Goal: Task Accomplishment & Management: Use online tool/utility

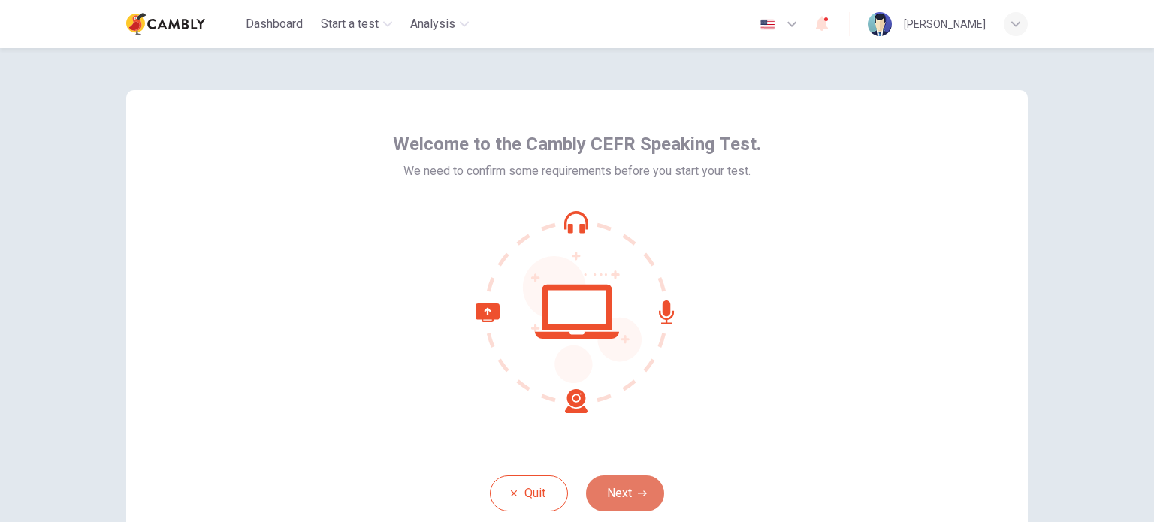
click at [645, 491] on button "Next" at bounding box center [625, 493] width 78 height 36
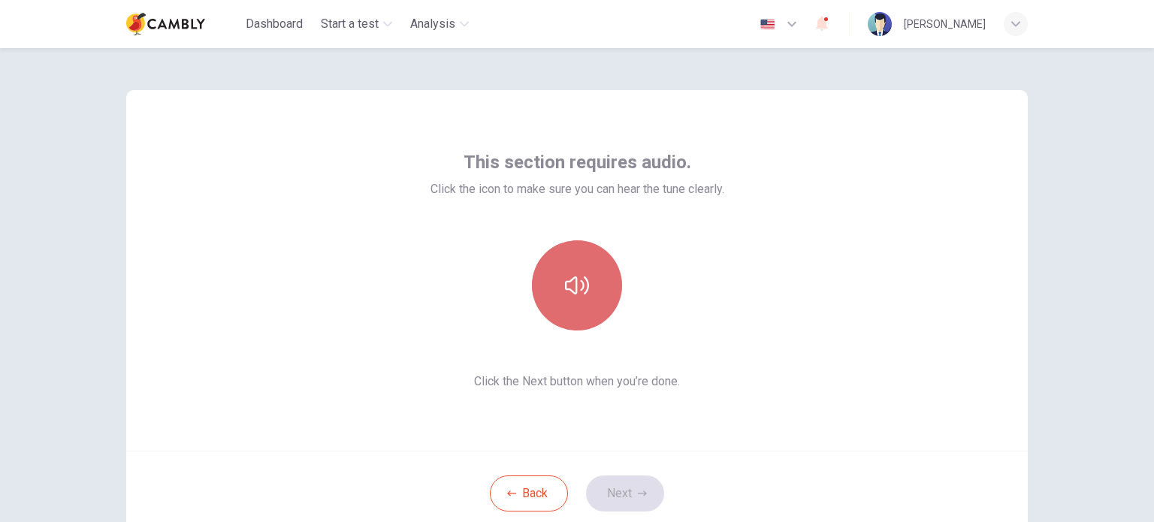
click at [580, 294] on icon "button" at bounding box center [577, 285] width 24 height 18
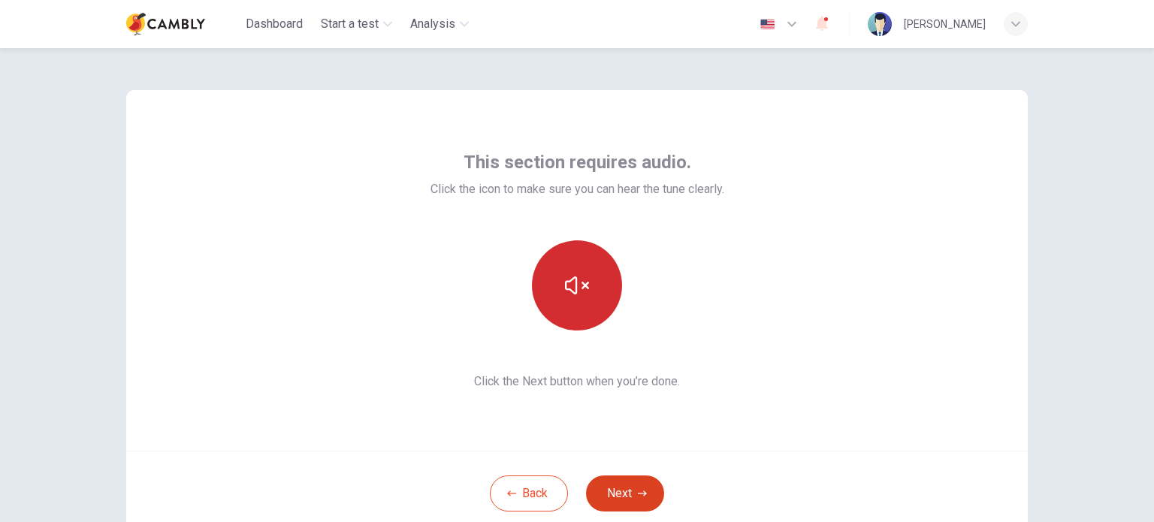
click at [629, 493] on button "Next" at bounding box center [625, 493] width 78 height 36
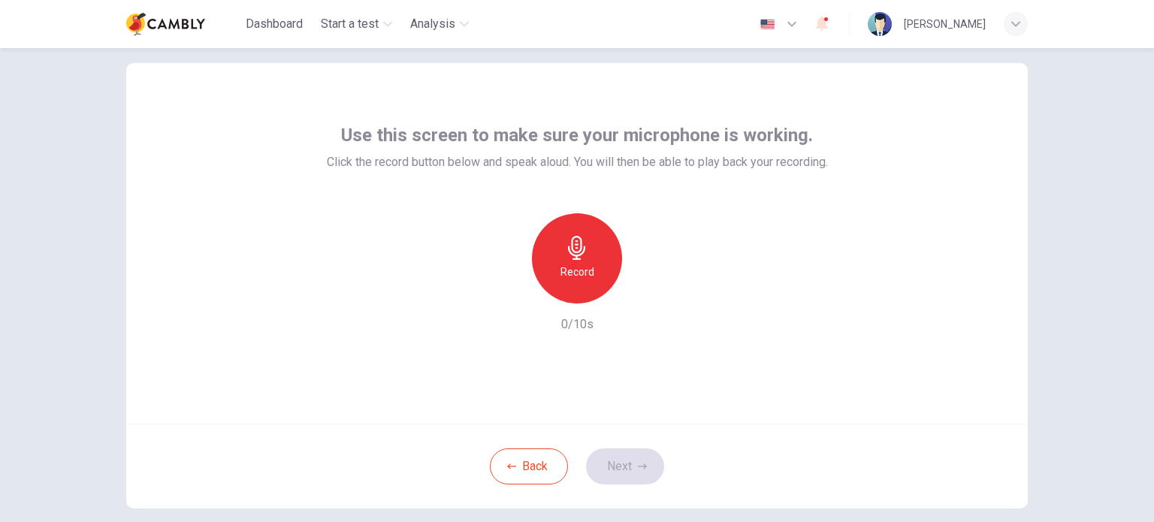
scroll to position [75, 0]
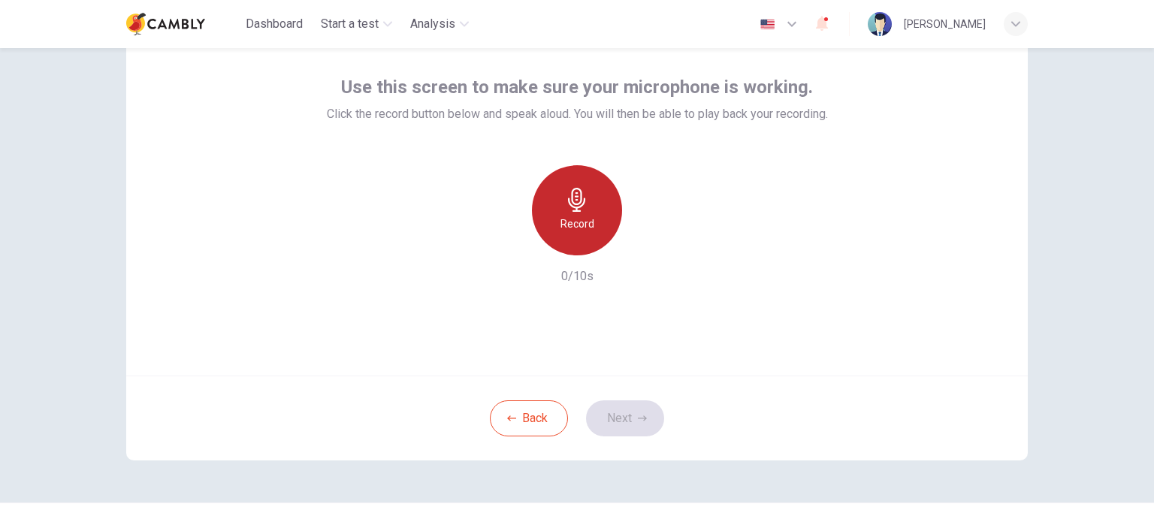
click at [569, 234] on div "Record" at bounding box center [577, 210] width 90 height 90
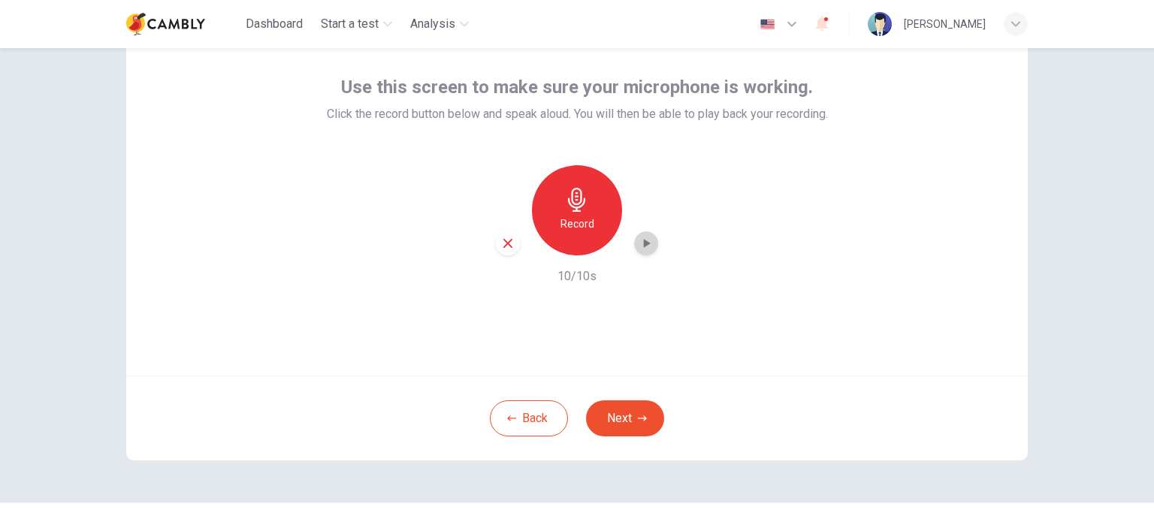
click at [647, 249] on icon "button" at bounding box center [645, 243] width 15 height 15
click at [653, 237] on div "Record" at bounding box center [577, 210] width 162 height 90
click at [644, 242] on icon "button" at bounding box center [645, 243] width 15 height 15
click at [647, 416] on button "Next" at bounding box center [625, 418] width 78 height 36
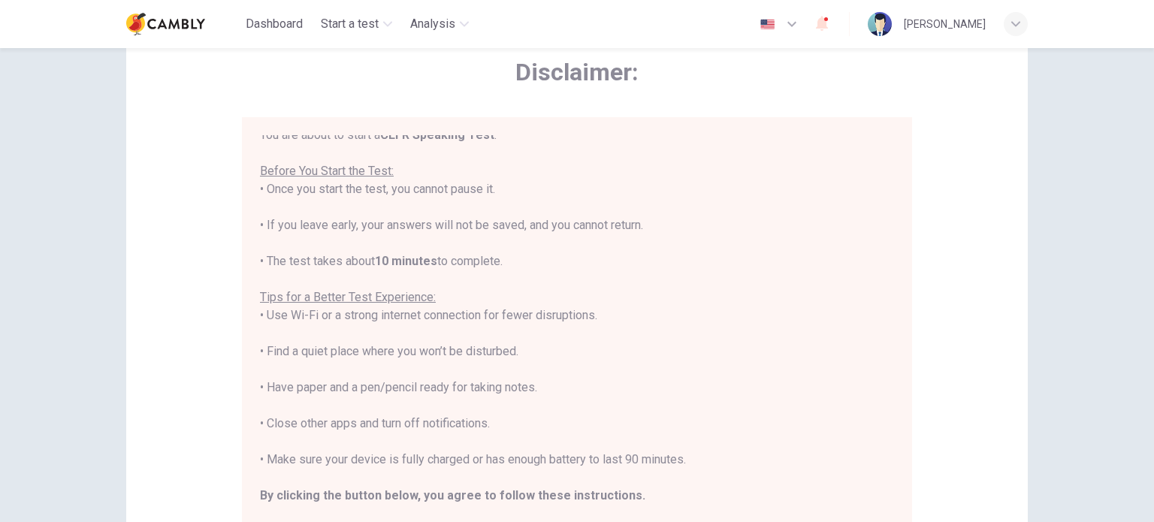
scroll to position [17, 0]
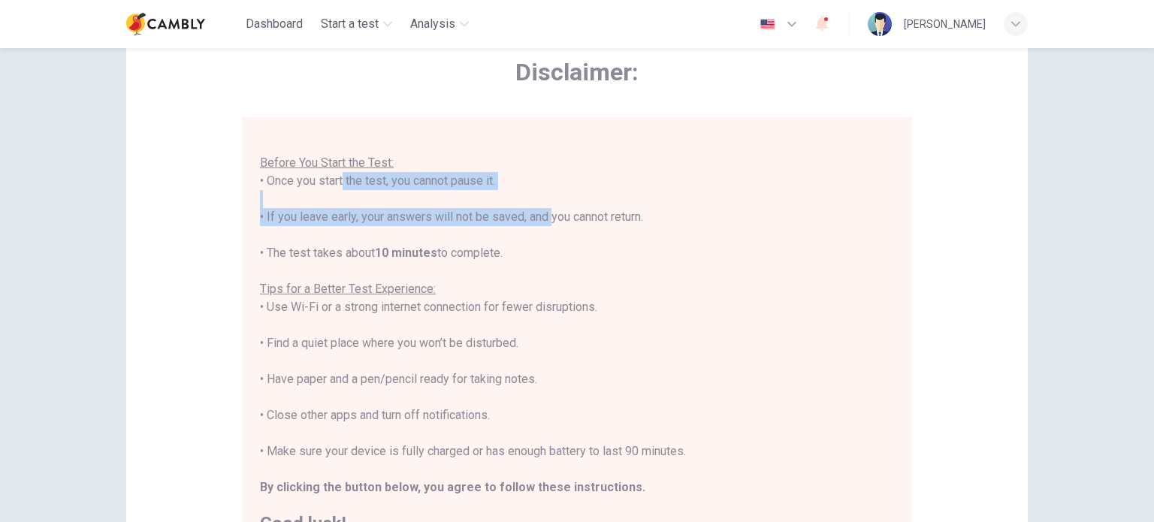
drag, startPoint x: 332, startPoint y: 184, endPoint x: 550, endPoint y: 235, distance: 223.7
click at [548, 231] on div "You are about to start a CEFR Speaking Test . Before You Start the Test: • Once…" at bounding box center [577, 325] width 634 height 415
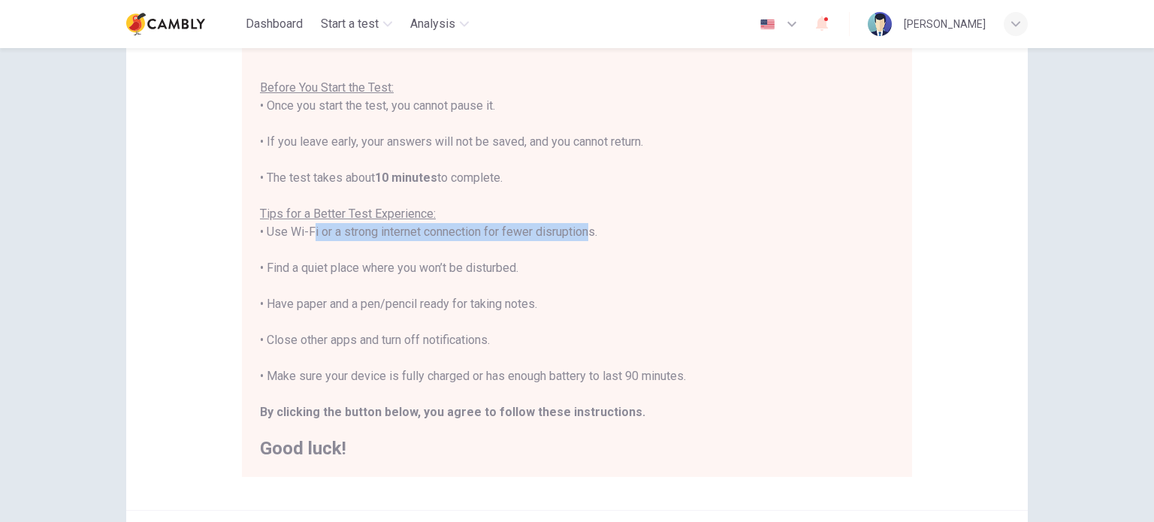
drag, startPoint x: 300, startPoint y: 231, endPoint x: 581, endPoint y: 240, distance: 281.0
click at [581, 240] on div "You are about to start a CEFR Speaking Test . Before You Start the Test: • Once…" at bounding box center [577, 250] width 634 height 415
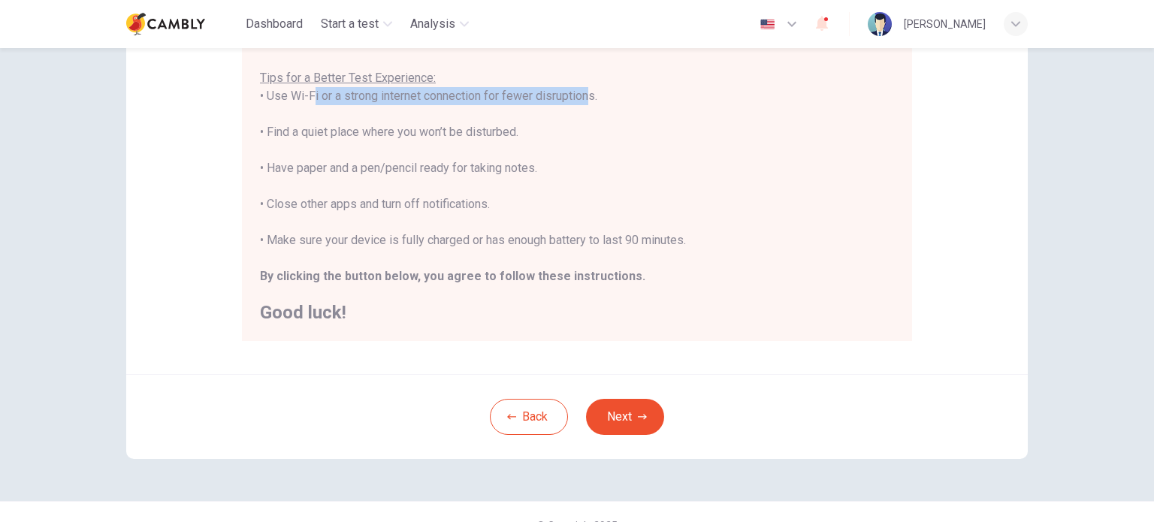
scroll to position [312, 0]
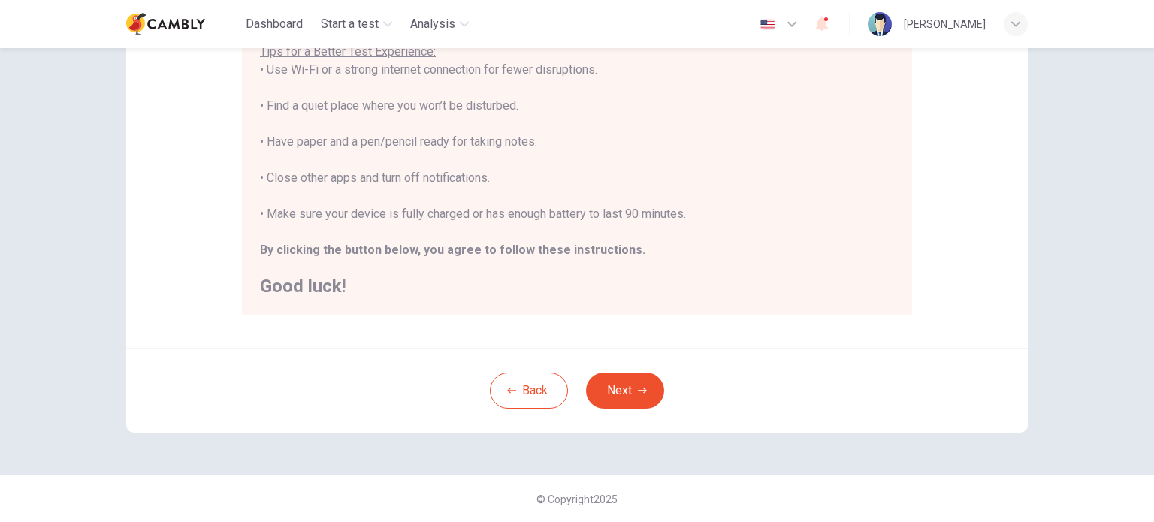
click at [605, 370] on div "Back Next" at bounding box center [576, 390] width 901 height 85
click at [614, 387] on button "Next" at bounding box center [625, 391] width 78 height 36
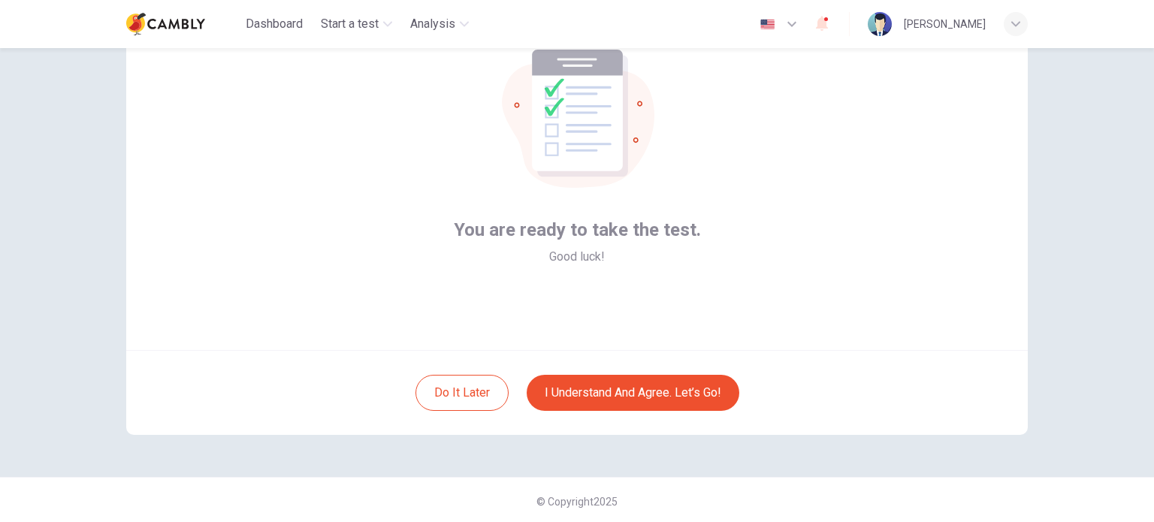
scroll to position [103, 0]
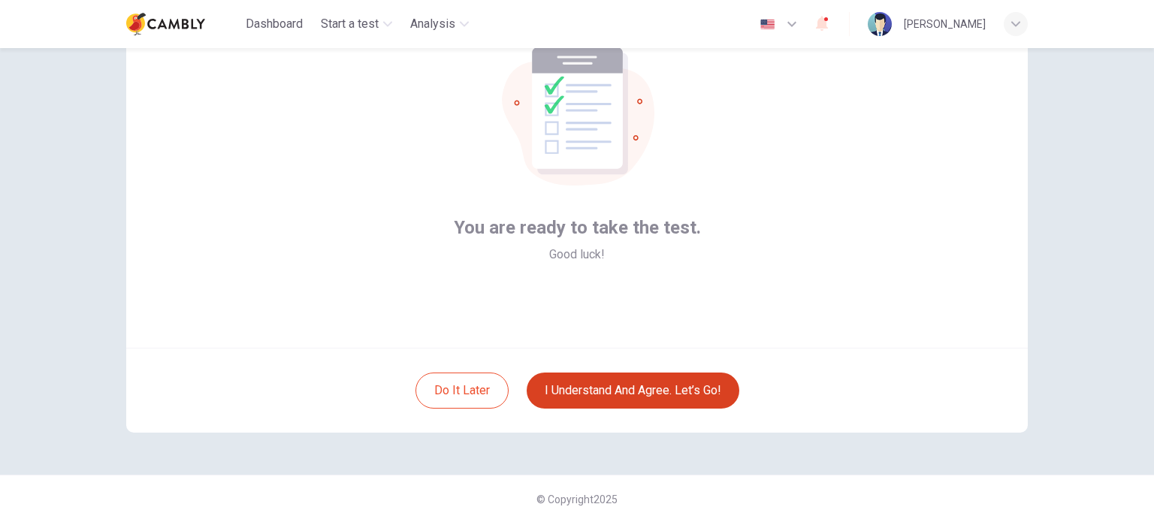
click at [649, 393] on button "I understand and agree. Let’s go!" at bounding box center [632, 391] width 213 height 36
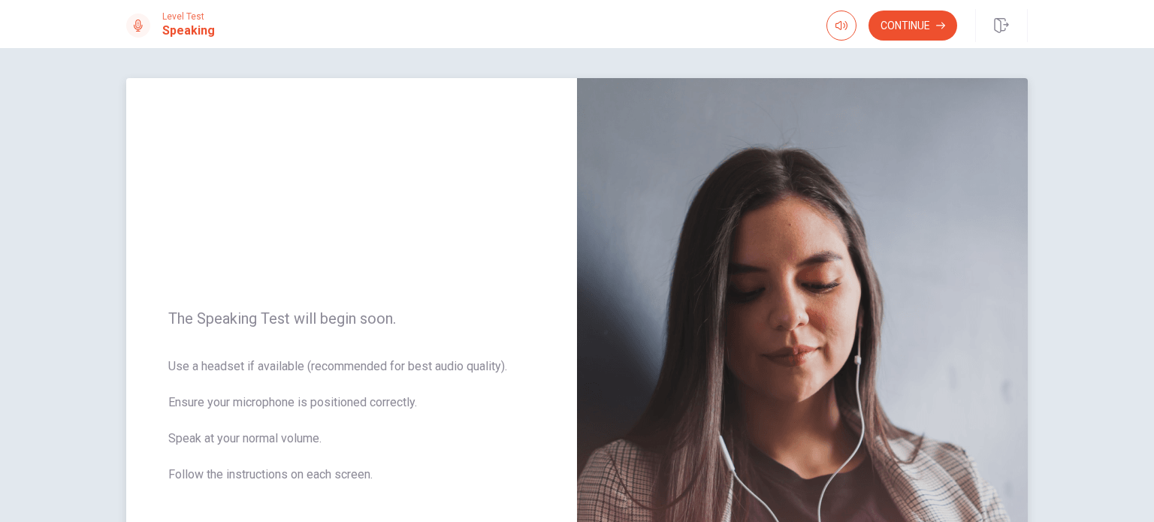
scroll to position [150, 0]
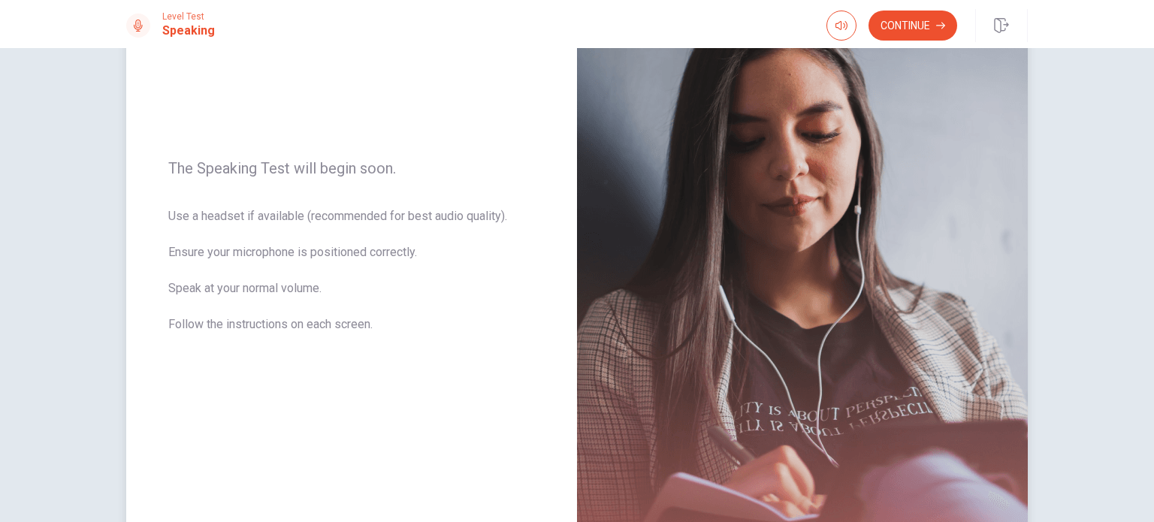
drag, startPoint x: 169, startPoint y: 219, endPoint x: 381, endPoint y: 227, distance: 212.0
click at [381, 227] on span "Use a headset if available (recommended for best audio quality). Ensure your mi…" at bounding box center [351, 279] width 367 height 144
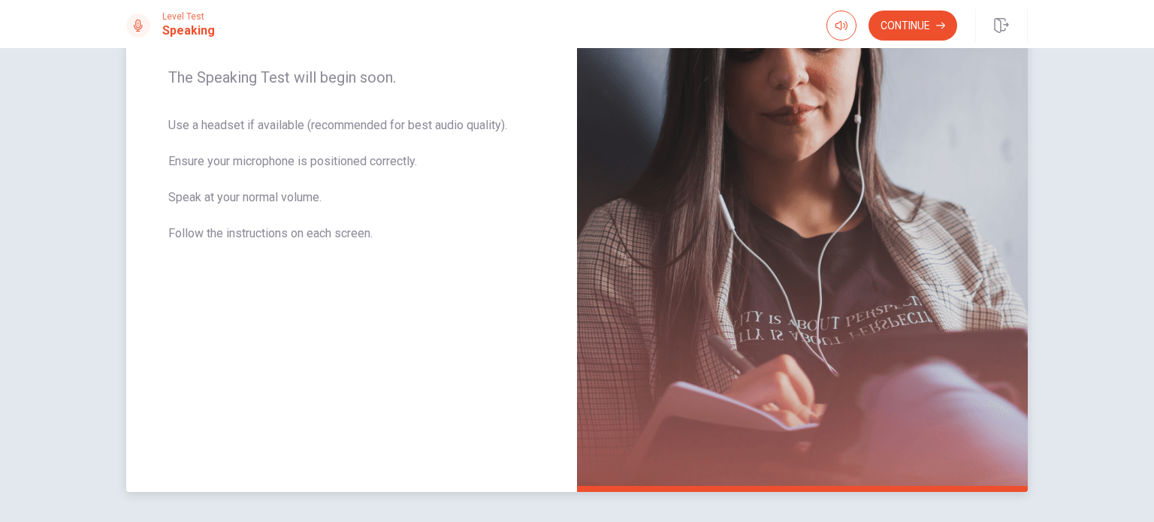
scroll to position [288, 0]
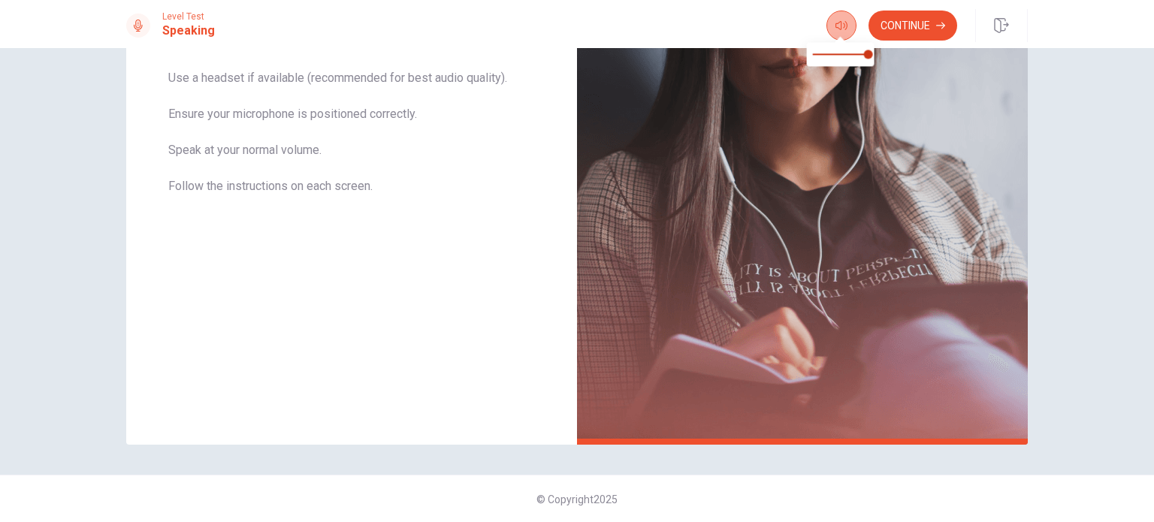
click at [833, 36] on button "button" at bounding box center [841, 26] width 30 height 30
click at [577, 204] on img at bounding box center [802, 117] width 451 height 655
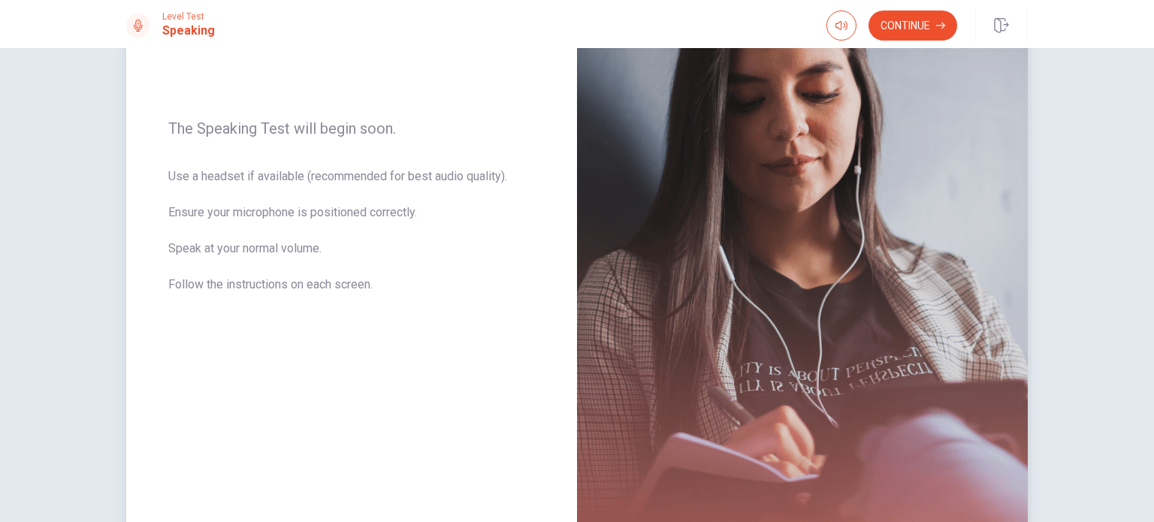
scroll to position [0, 0]
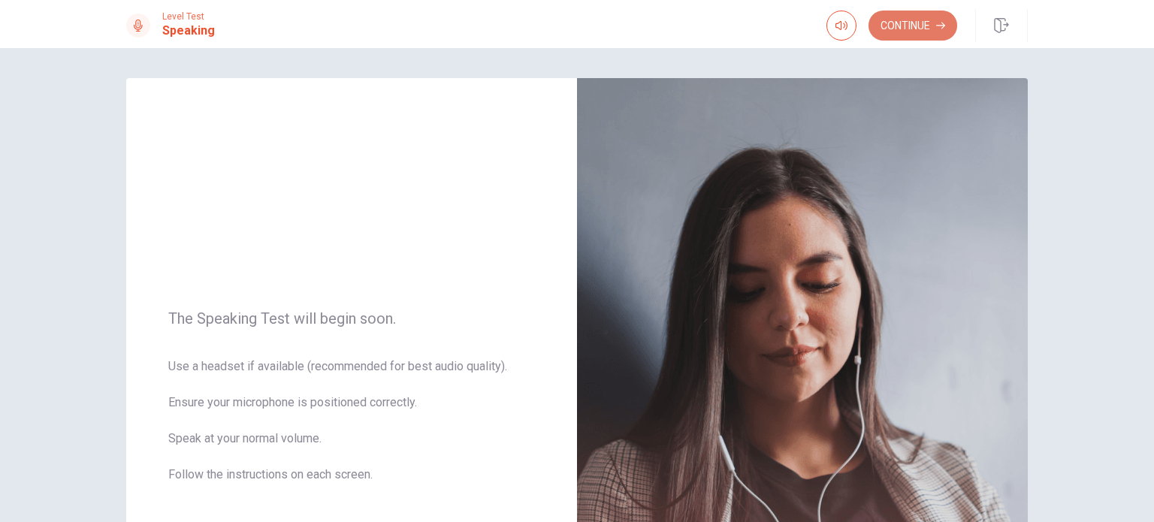
click at [903, 31] on button "Continue" at bounding box center [912, 26] width 89 height 30
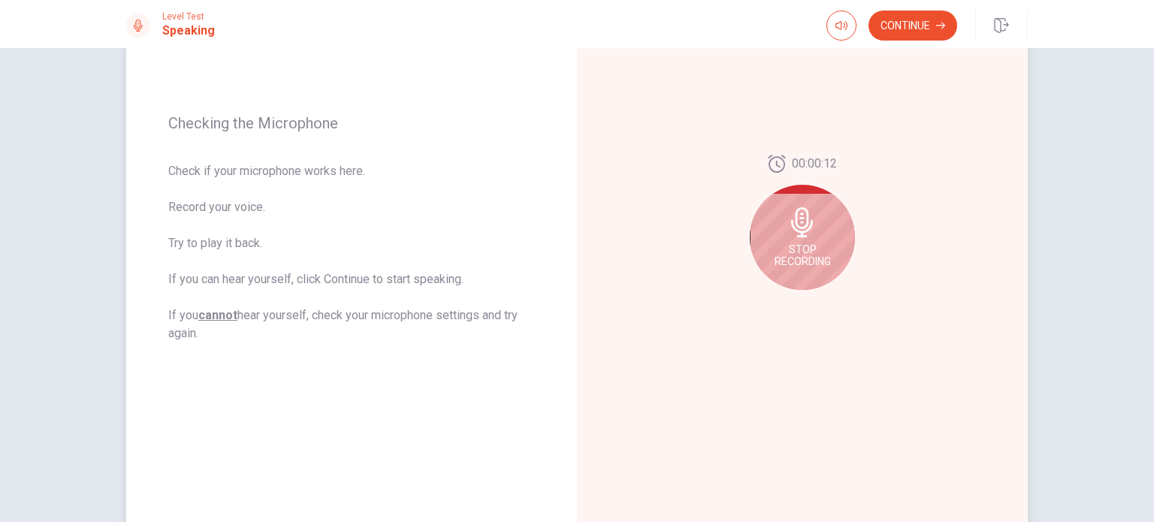
scroll to position [225, 0]
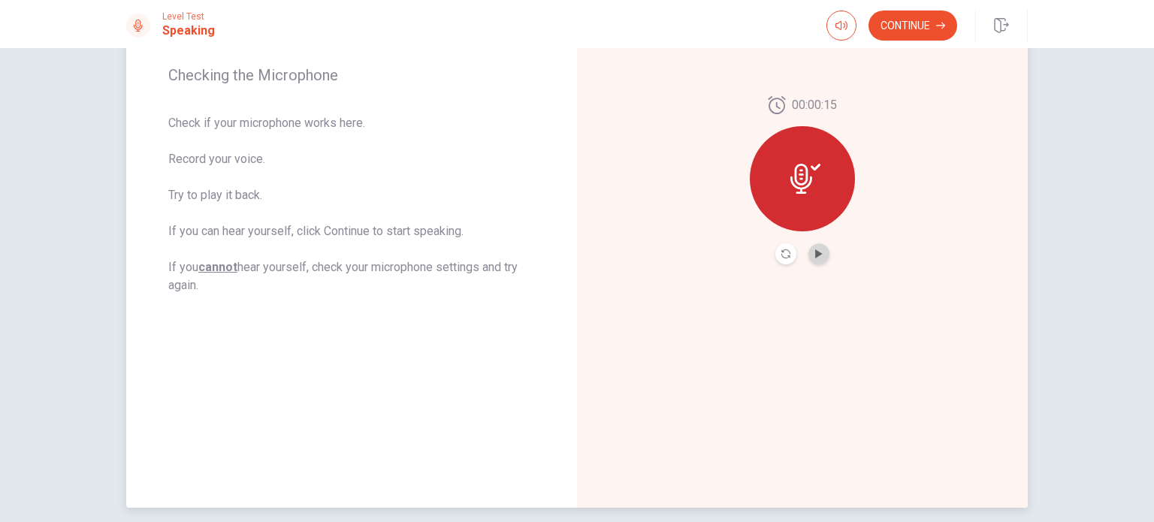
click at [819, 252] on button "Play Audio" at bounding box center [818, 253] width 21 height 21
click at [785, 248] on button "Record Again" at bounding box center [785, 253] width 21 height 21
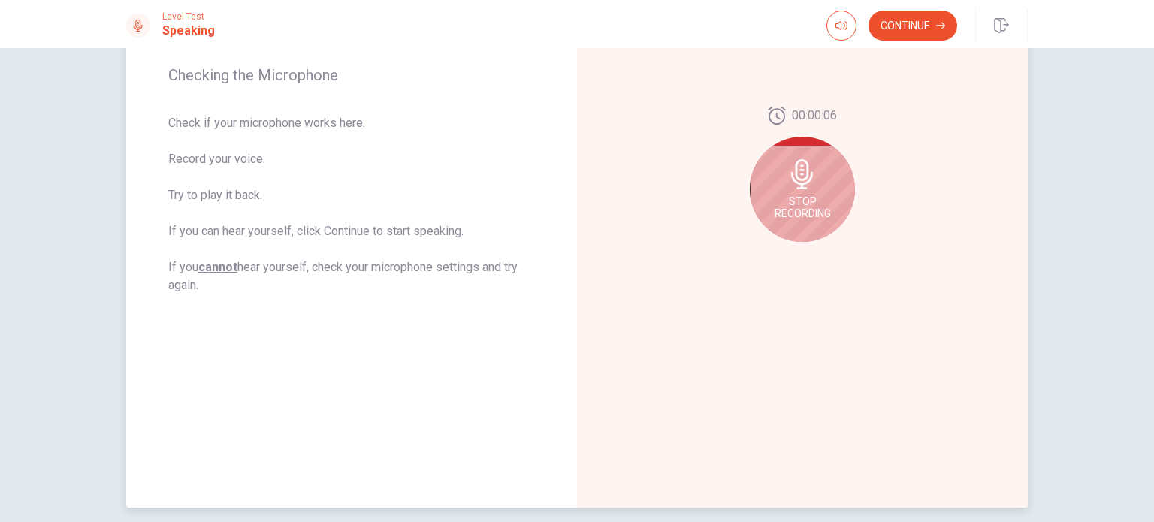
drag, startPoint x: 782, startPoint y: 192, endPoint x: 780, endPoint y: 214, distance: 22.6
click at [780, 214] on div "Stop Recording" at bounding box center [802, 189] width 105 height 105
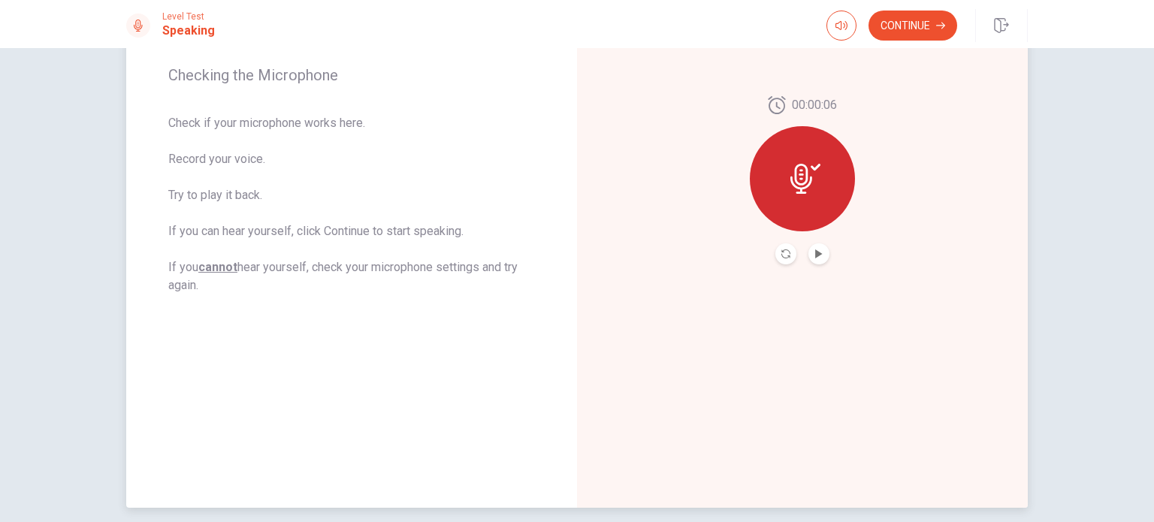
click at [815, 242] on div "00:00:06" at bounding box center [802, 180] width 105 height 168
click at [816, 253] on icon "Play Audio" at bounding box center [818, 253] width 7 height 9
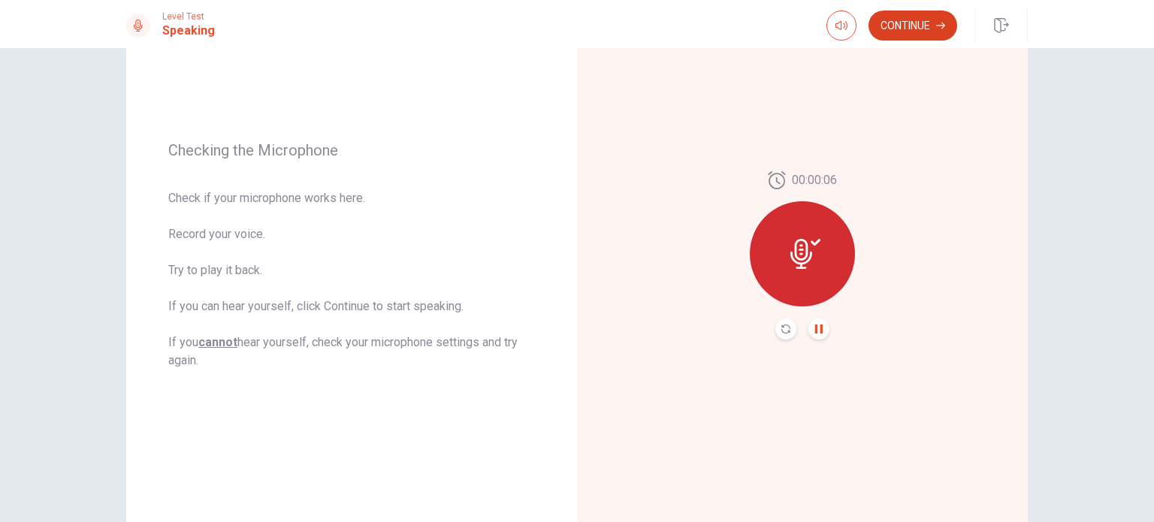
click at [896, 27] on button "Continue" at bounding box center [912, 26] width 89 height 30
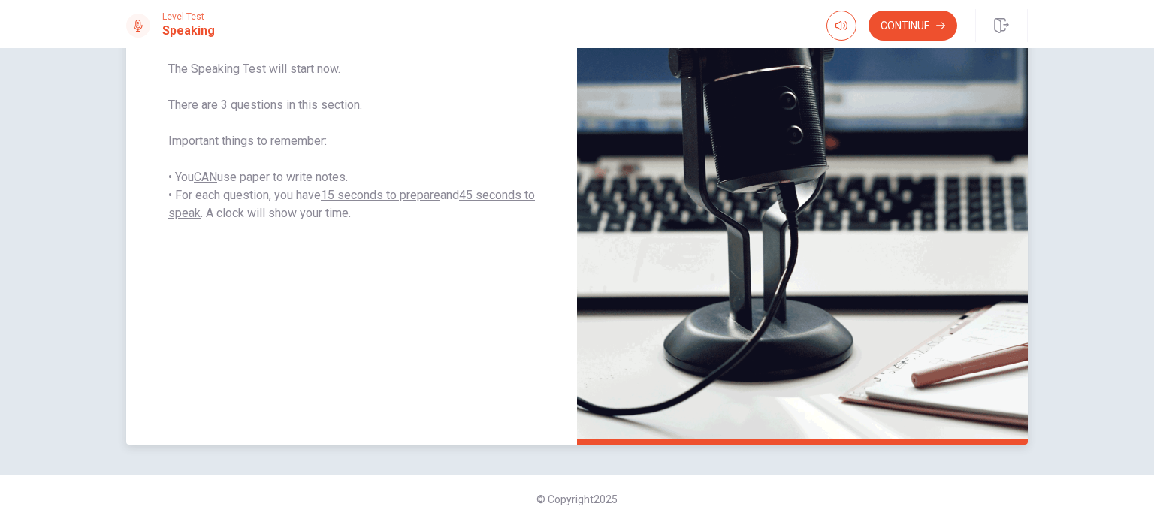
scroll to position [288, 0]
click at [925, 34] on button "Continue" at bounding box center [912, 26] width 89 height 30
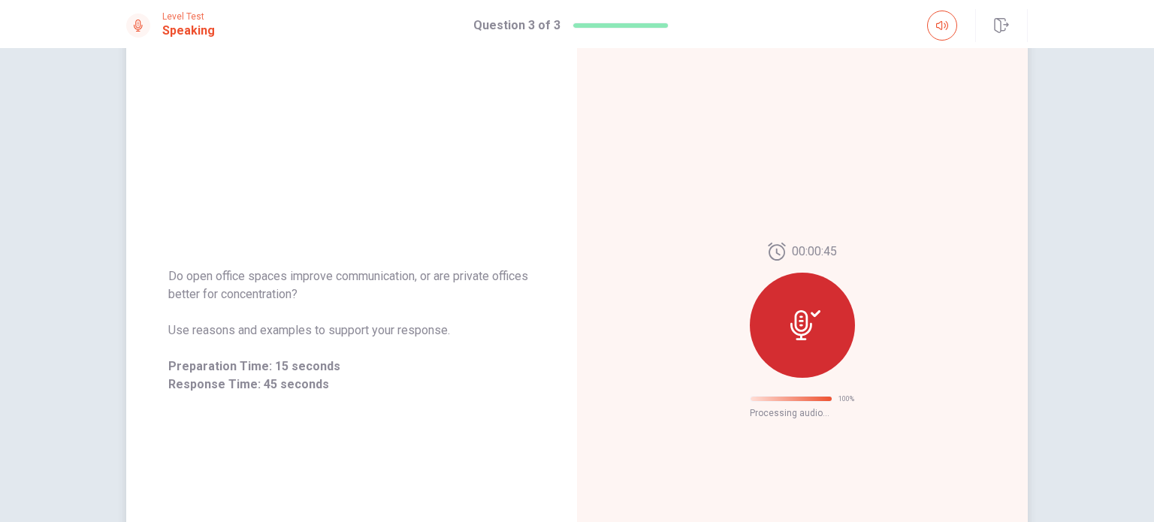
scroll to position [24, 0]
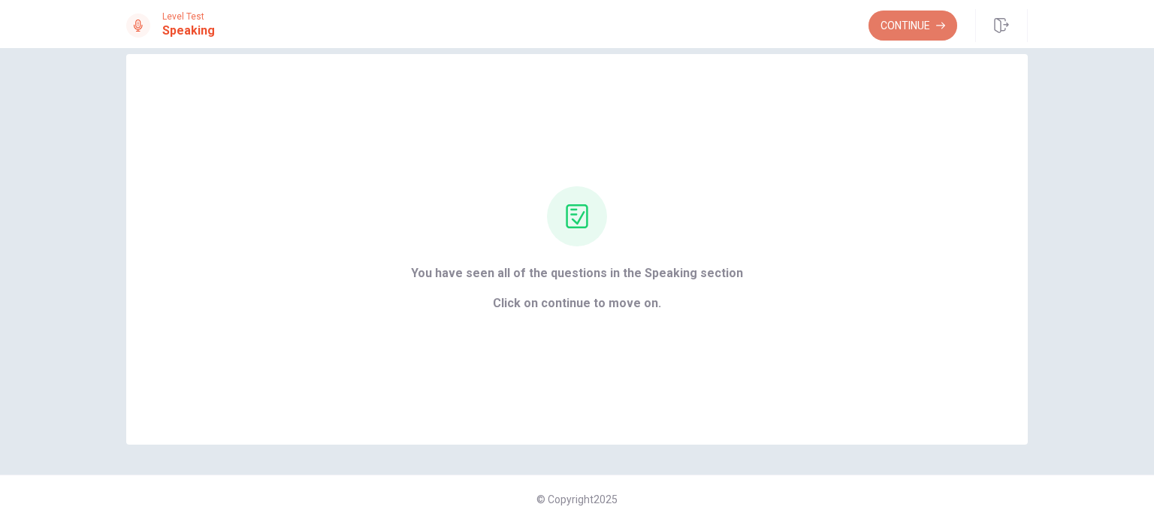
click at [880, 32] on button "Continue" at bounding box center [912, 26] width 89 height 30
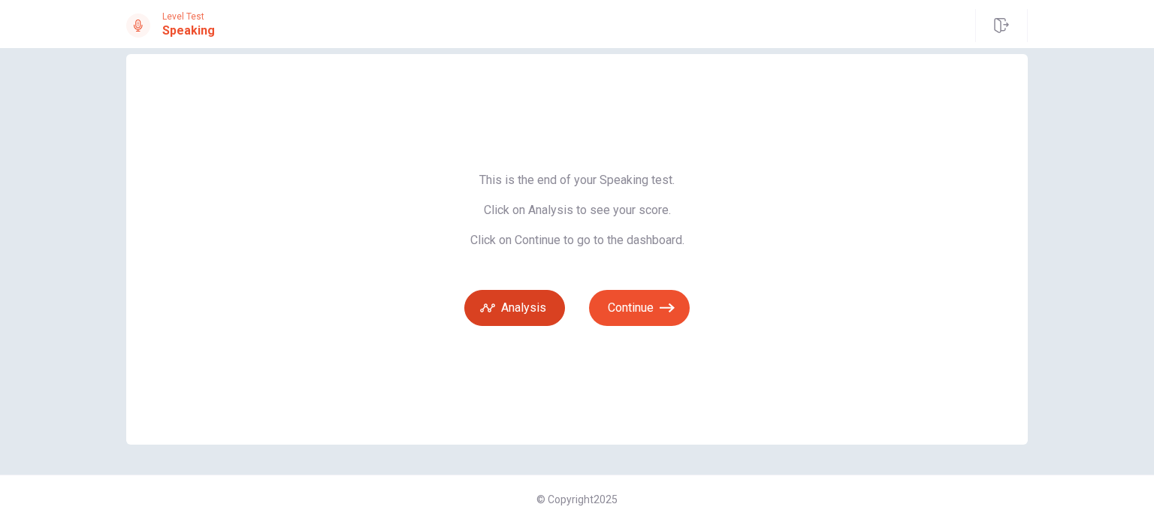
click at [533, 306] on button "Analysis" at bounding box center [514, 308] width 101 height 36
